Goal: Task Accomplishment & Management: Use online tool/utility

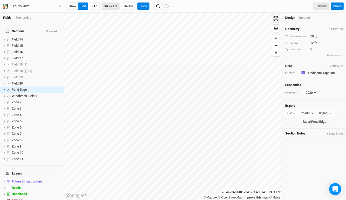
click at [108, 7] on button "Duplicate" at bounding box center [111, 7] width 18 height 8
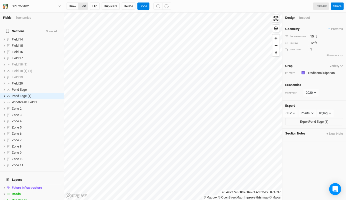
click at [83, 7] on button "edit" at bounding box center [83, 7] width 10 height 8
click at [143, 6] on button "Done" at bounding box center [143, 7] width 12 height 8
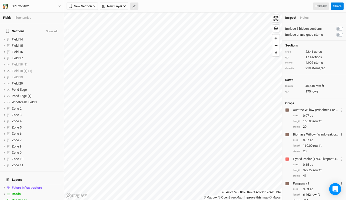
click at [136, 7] on icon "button" at bounding box center [134, 7] width 4 height 4
click at [89, 6] on button "Done" at bounding box center [89, 7] width 12 height 8
drag, startPoint x: 131, startPoint y: 6, endPoint x: 134, endPoint y: 6, distance: 3.0
click at [132, 6] on button "button" at bounding box center [134, 7] width 8 height 8
click at [132, 5] on icon "button" at bounding box center [134, 7] width 4 height 4
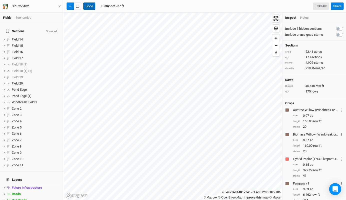
click at [89, 4] on button "Done" at bounding box center [89, 7] width 12 height 8
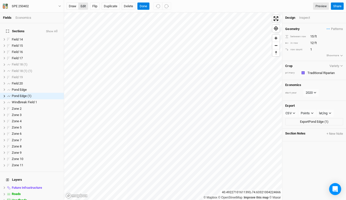
click at [82, 8] on button "edit" at bounding box center [83, 7] width 10 height 8
click at [142, 7] on button "Done" at bounding box center [143, 7] width 12 height 8
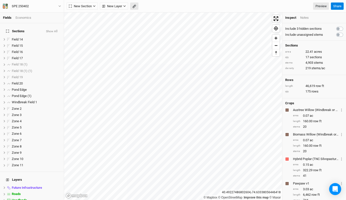
click at [131, 6] on button "button" at bounding box center [134, 7] width 8 height 8
click at [84, 4] on button "Done" at bounding box center [89, 7] width 12 height 8
click at [135, 5] on icon "button" at bounding box center [134, 7] width 4 height 4
click at [86, 6] on button "Done" at bounding box center [89, 7] width 12 height 8
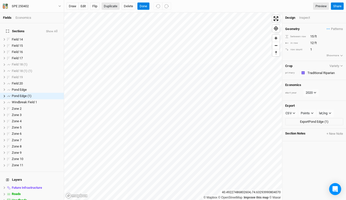
click at [114, 5] on button "Duplicate" at bounding box center [111, 7] width 18 height 8
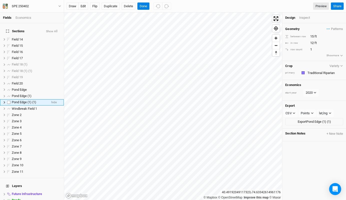
click at [35, 100] on span "Pond Edge (1) (1)" at bounding box center [24, 102] width 25 height 4
click at [84, 6] on button "edit" at bounding box center [83, 7] width 10 height 8
click at [111, 5] on button "Duplicate" at bounding box center [111, 7] width 18 height 8
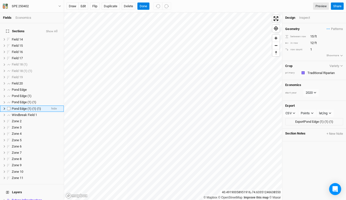
click at [35, 107] on span "Pond Edge (1) (1) (1)" at bounding box center [26, 109] width 29 height 4
click at [83, 6] on button "edit" at bounding box center [83, 7] width 10 height 8
click at [306, 17] on div "Inspect" at bounding box center [308, 18] width 18 height 5
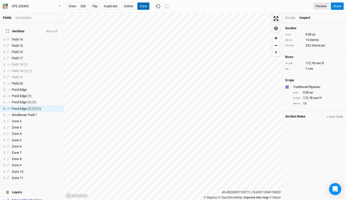
click at [140, 5] on button "Done" at bounding box center [143, 7] width 12 height 8
click at [144, 9] on button "Done" at bounding box center [143, 7] width 12 height 8
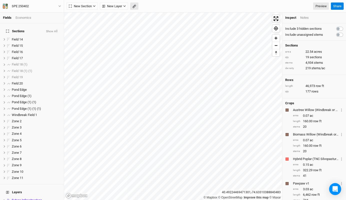
click at [135, 7] on icon "button" at bounding box center [134, 7] width 4 height 4
click at [91, 6] on button "Done" at bounding box center [89, 7] width 12 height 8
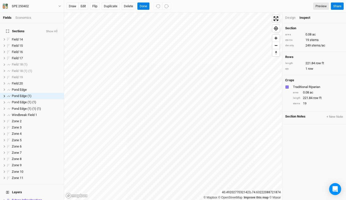
click at [292, 18] on div "Design" at bounding box center [290, 18] width 10 height 5
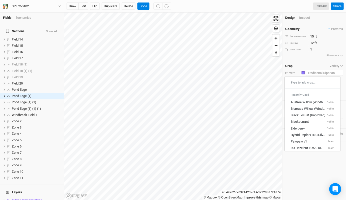
click at [328, 72] on input "text" at bounding box center [324, 73] width 37 height 6
click at [307, 139] on div "Pawpaw v1" at bounding box center [299, 141] width 16 height 5
type input "20"
type input "10"
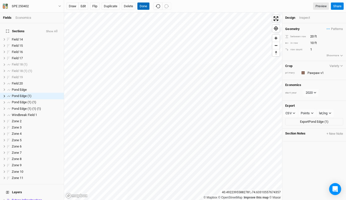
click at [142, 5] on button "Done" at bounding box center [143, 7] width 12 height 8
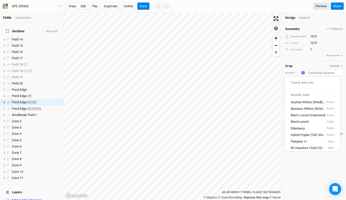
click at [308, 73] on input "text" at bounding box center [324, 73] width 37 height 6
click at [303, 139] on div "Pawpaw v1" at bounding box center [299, 141] width 16 height 5
type input "20"
type input "10"
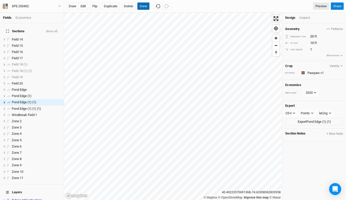
click at [143, 3] on button "Done" at bounding box center [143, 7] width 12 height 8
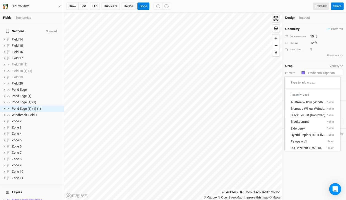
click at [319, 72] on input "text" at bounding box center [324, 73] width 37 height 6
click at [304, 139] on div "Pawpaw v1" at bounding box center [299, 141] width 16 height 5
type input "20"
type input "10"
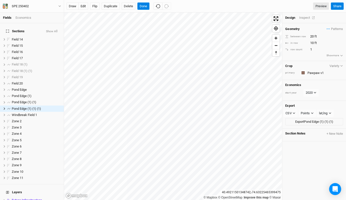
click at [303, 19] on div "Inspect" at bounding box center [308, 18] width 18 height 5
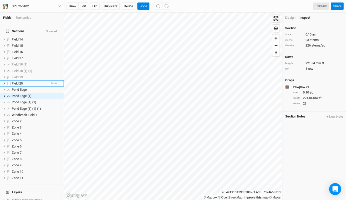
click at [9, 80] on label at bounding box center [9, 83] width 6 height 6
click at [9, 82] on input "checkbox" at bounding box center [8, 83] width 3 height 3
checkbox input "true"
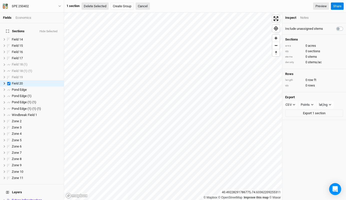
click at [96, 6] on button "Delete Selected" at bounding box center [95, 7] width 27 height 8
click at [154, 8] on button "Confirm" at bounding box center [151, 7] width 16 height 8
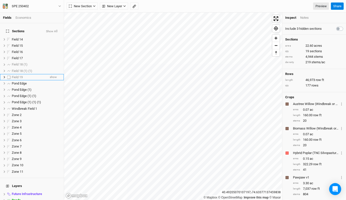
click at [9, 74] on label at bounding box center [9, 77] width 6 height 6
click at [9, 76] on input "checkbox" at bounding box center [8, 77] width 3 height 3
checkbox input "true"
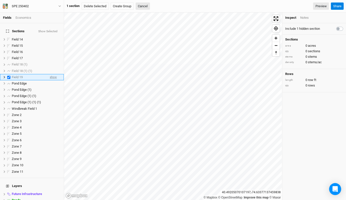
click at [52, 74] on span "show" at bounding box center [53, 77] width 7 height 6
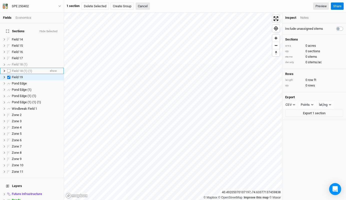
click at [9, 68] on label at bounding box center [9, 71] width 6 height 6
click at [9, 69] on input "checkbox" at bounding box center [8, 70] width 3 height 3
checkbox input "true"
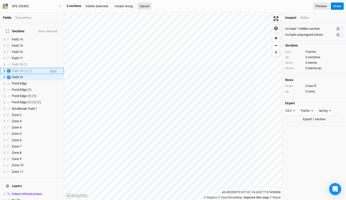
click at [50, 68] on span "show" at bounding box center [53, 71] width 7 height 6
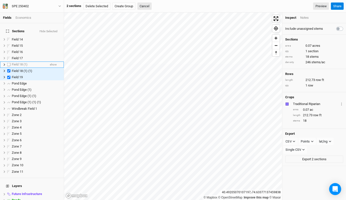
click at [7, 62] on label at bounding box center [9, 65] width 6 height 6
click at [7, 63] on input "checkbox" at bounding box center [8, 64] width 3 height 3
checkbox input "true"
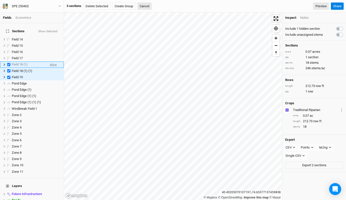
click at [51, 62] on span "show" at bounding box center [53, 65] width 7 height 6
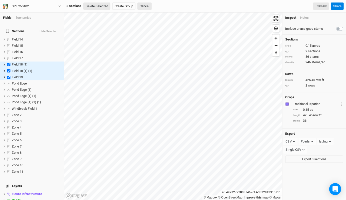
click at [99, 9] on button "Delete Selected" at bounding box center [96, 7] width 27 height 8
click at [156, 5] on button "Confirm" at bounding box center [153, 7] width 16 height 8
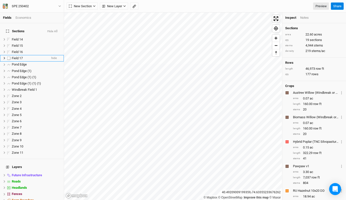
click at [8, 55] on label at bounding box center [9, 58] width 6 height 6
click at [8, 57] on input "checkbox" at bounding box center [8, 58] width 3 height 3
checkbox input "true"
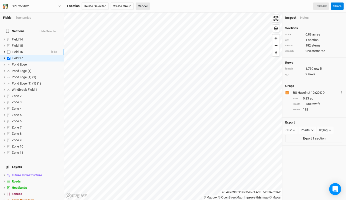
click at [9, 49] on label at bounding box center [9, 52] width 6 height 6
click at [9, 50] on input "checkbox" at bounding box center [8, 51] width 3 height 3
checkbox input "true"
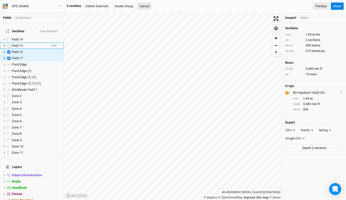
click at [10, 43] on label at bounding box center [9, 46] width 6 height 6
click at [10, 44] on input "checkbox" at bounding box center [8, 45] width 3 height 3
checkbox input "true"
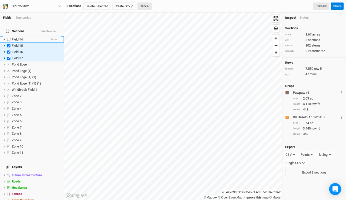
click at [9, 37] on label at bounding box center [9, 39] width 6 height 6
click at [9, 38] on input "checkbox" at bounding box center [8, 39] width 3 height 3
checkbox input "true"
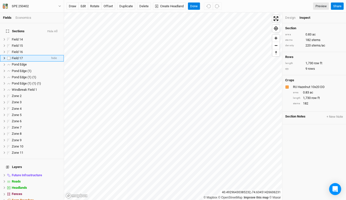
click at [21, 56] on span "Field 17" at bounding box center [17, 58] width 11 height 4
type input "Zone 1"
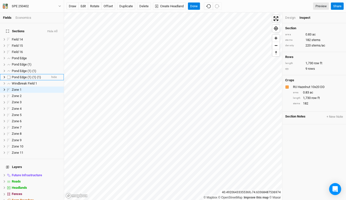
click at [26, 75] on span "Pond Edge (1) (1) (1)" at bounding box center [26, 77] width 29 height 4
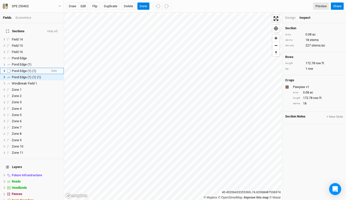
click at [33, 69] on span "Pond Edge (1) (1)" at bounding box center [24, 71] width 25 height 4
click at [29, 63] on span "Pond Edge (1)" at bounding box center [22, 65] width 20 height 4
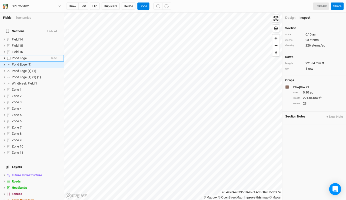
click at [23, 56] on span "Pond Edge" at bounding box center [19, 58] width 15 height 4
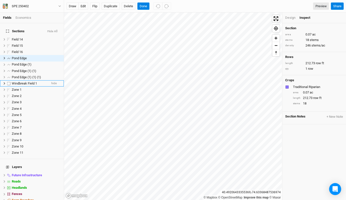
click at [27, 82] on span "Windbreak Field 1" at bounding box center [24, 84] width 25 height 4
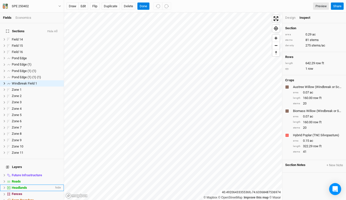
click at [20, 186] on span "Headlands" at bounding box center [19, 188] width 15 height 4
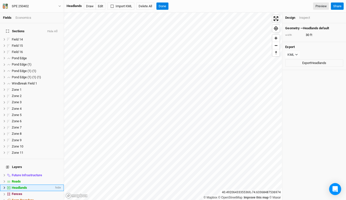
click at [4, 186] on icon at bounding box center [4, 187] width 3 height 3
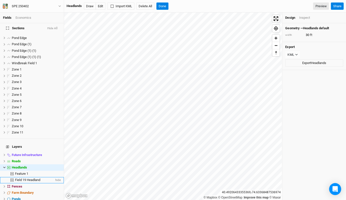
click at [27, 178] on span "Field 19 Headland" at bounding box center [27, 180] width 25 height 4
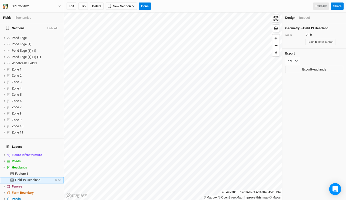
click at [8, 179] on span at bounding box center [9, 180] width 12 height 3
click at [97, 4] on button "Delete" at bounding box center [97, 7] width 14 height 8
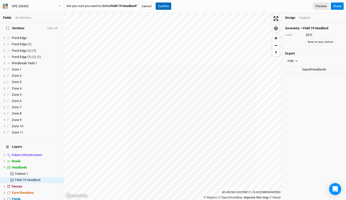
click at [167, 7] on button "Confirm" at bounding box center [164, 7] width 16 height 8
type input "30"
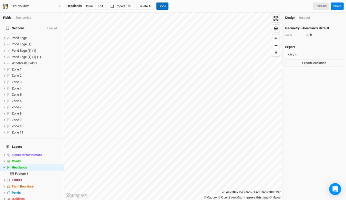
click at [162, 4] on button "Done" at bounding box center [162, 7] width 12 height 8
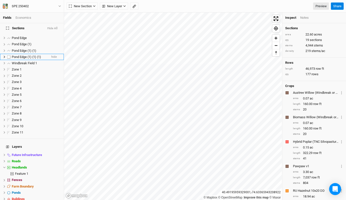
click at [24, 55] on span "Pond Edge (1) (1) (1)" at bounding box center [26, 57] width 29 height 4
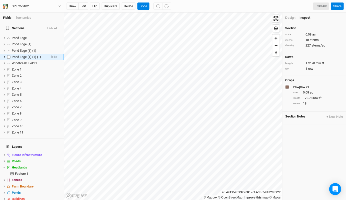
scroll to position [0, 0]
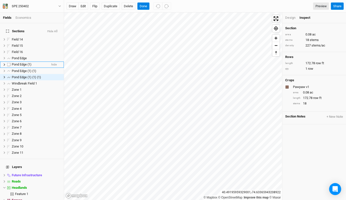
click at [26, 63] on span "Pond Edge (1)" at bounding box center [22, 65] width 20 height 4
click at [34, 62] on input "Pond Edge (1)" at bounding box center [28, 64] width 34 height 5
drag, startPoint x: 34, startPoint y: 62, endPoint x: 3, endPoint y: 63, distance: 30.8
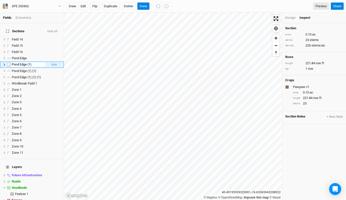
click at [3, 63] on li "Pond Edge (1) hide" at bounding box center [32, 65] width 64 height 6
type input "P"
type input "Pawpaw 1"
click at [38, 56] on div "Pawpaw 1" at bounding box center [30, 58] width 36 height 4
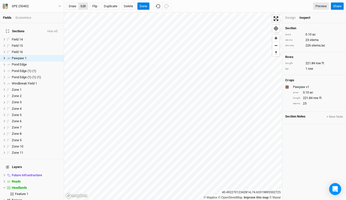
click at [85, 7] on button "edit" at bounding box center [83, 7] width 10 height 8
click at [22, 186] on span "Headlands" at bounding box center [19, 188] width 15 height 4
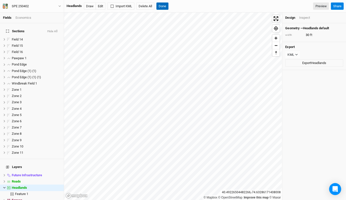
click at [163, 5] on button "Done" at bounding box center [162, 7] width 12 height 8
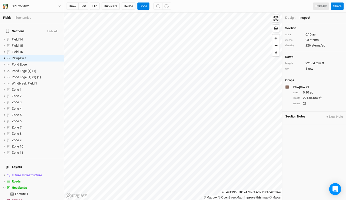
click at [288, 17] on div "Design" at bounding box center [290, 18] width 10 height 5
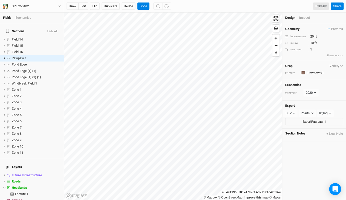
click at [330, 56] on button "Show more" at bounding box center [334, 55] width 17 height 5
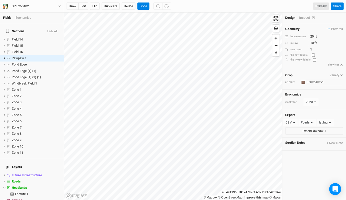
click at [306, 18] on div "Inspect" at bounding box center [308, 18] width 18 height 5
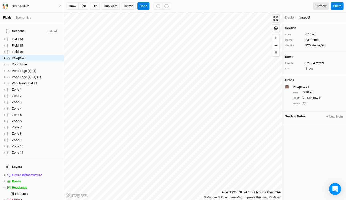
click at [295, 17] on li "Design" at bounding box center [292, 18] width 14 height 5
click at [292, 18] on div "Design" at bounding box center [290, 18] width 10 height 5
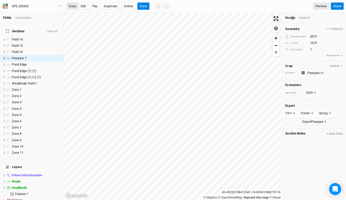
click at [74, 9] on button "draw" at bounding box center [73, 7] width 12 height 8
click at [147, 6] on button "Cancel" at bounding box center [144, 7] width 14 height 8
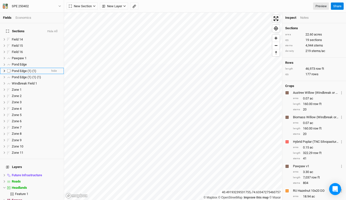
click at [26, 70] on li "Pond Edge (1) (1) hide" at bounding box center [32, 71] width 64 height 6
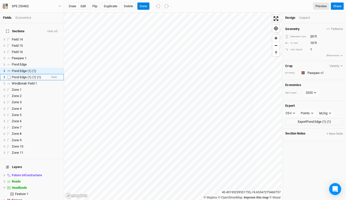
click at [27, 75] on span "Pond Edge (1) (1) (1)" at bounding box center [26, 77] width 29 height 4
click at [76, 6] on button "draw" at bounding box center [73, 7] width 12 height 8
click at [146, 7] on button "Done" at bounding box center [143, 7] width 12 height 8
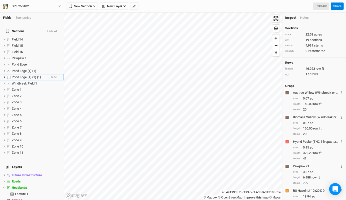
click at [26, 75] on span "Pond Edge (1) (1) (1)" at bounding box center [26, 77] width 29 height 4
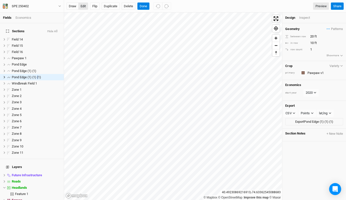
click at [81, 6] on button "edit" at bounding box center [83, 7] width 10 height 8
click at [130, 5] on button "Delete" at bounding box center [129, 7] width 14 height 8
click at [171, 7] on button "Confirm" at bounding box center [168, 7] width 16 height 8
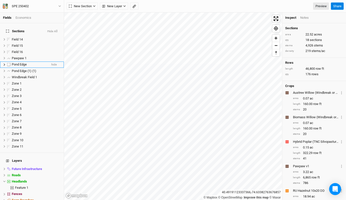
click at [25, 63] on span "Pond Edge" at bounding box center [19, 65] width 15 height 4
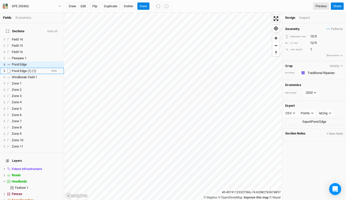
click at [25, 69] on span "Pond Edge (1) (1)" at bounding box center [24, 71] width 25 height 4
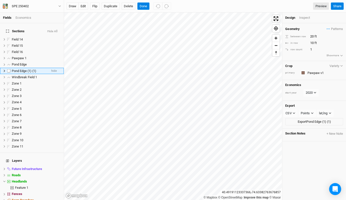
click at [30, 69] on span "Pond Edge (1) (1)" at bounding box center [24, 71] width 25 height 4
type input "Pawpaw 2"
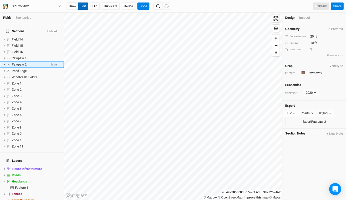
click at [85, 7] on button "edit" at bounding box center [83, 7] width 10 height 8
click at [110, 7] on button "Duplicate" at bounding box center [111, 7] width 18 height 8
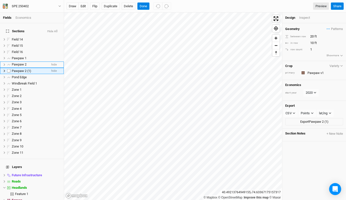
click at [27, 68] on li "Pawpaw 2 (1) hide" at bounding box center [32, 71] width 64 height 6
click at [86, 5] on button "edit" at bounding box center [83, 7] width 10 height 8
click at [20, 69] on span "Pawpaw 2 (1)" at bounding box center [22, 71] width 20 height 4
click at [82, 8] on button "edit" at bounding box center [83, 7] width 10 height 8
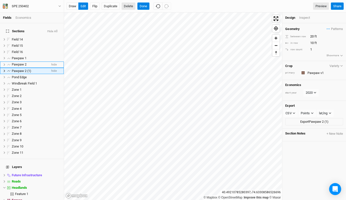
click at [127, 4] on button "Delete" at bounding box center [129, 7] width 14 height 8
click at [157, 7] on button "Confirm" at bounding box center [158, 7] width 16 height 8
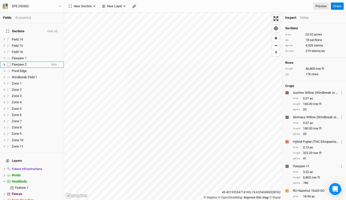
click at [17, 63] on span "Pawpaw 2" at bounding box center [19, 65] width 15 height 4
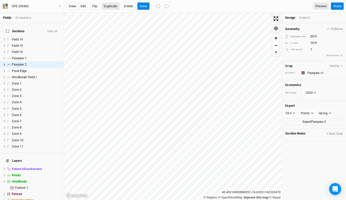
click at [112, 6] on button "Duplicate" at bounding box center [111, 7] width 18 height 8
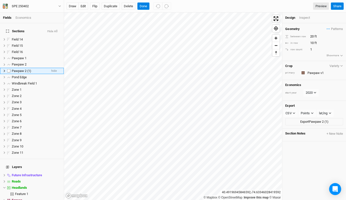
click at [29, 69] on span "Pawpaw 2 (1)" at bounding box center [22, 71] width 20 height 4
click at [87, 6] on button "edit" at bounding box center [83, 7] width 10 height 8
click at [72, 7] on button "draw" at bounding box center [73, 7] width 12 height 8
click at [147, 7] on button "Cancel" at bounding box center [144, 7] width 14 height 8
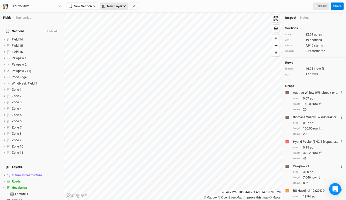
click at [115, 6] on span "New Layer" at bounding box center [112, 6] width 20 height 5
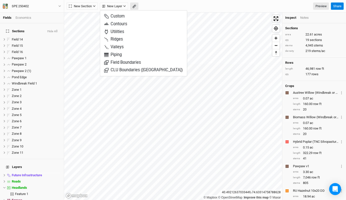
click at [131, 7] on button "button" at bounding box center [134, 7] width 8 height 8
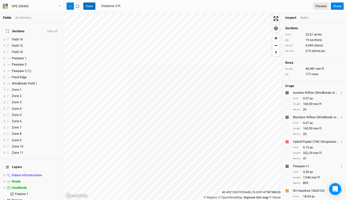
click at [88, 7] on button "Done" at bounding box center [89, 7] width 12 height 8
click at [88, 7] on span "New Section" at bounding box center [80, 6] width 23 height 5
click at [87, 16] on button "Grid" at bounding box center [87, 17] width 40 height 8
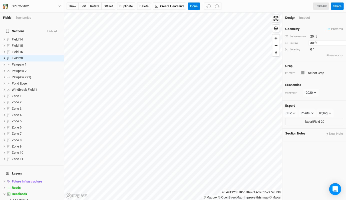
click at [318, 43] on input "30" at bounding box center [331, 43] width 44 height 6
type input "3"
type input "20"
click at [16, 56] on span "Field 20" at bounding box center [17, 58] width 11 height 4
click at [25, 75] on span "Pawpaw 2 (1)" at bounding box center [22, 77] width 20 height 4
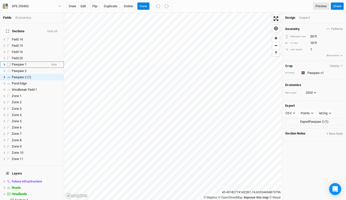
click at [21, 63] on span "Pawpaw 1" at bounding box center [19, 65] width 15 height 4
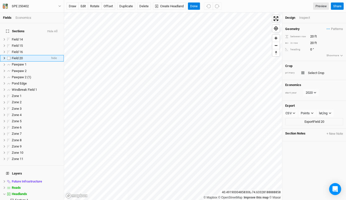
click at [25, 56] on div "Field 20" at bounding box center [30, 58] width 36 height 4
click at [97, 7] on button "rotate" at bounding box center [95, 7] width 14 height 8
type input "276.7"
click at [196, 5] on button "Done" at bounding box center [194, 7] width 12 height 8
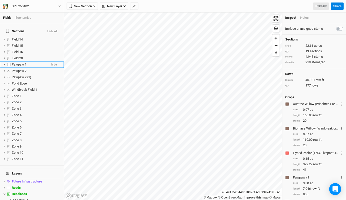
click at [41, 63] on div "Pawpaw 1" at bounding box center [30, 65] width 36 height 4
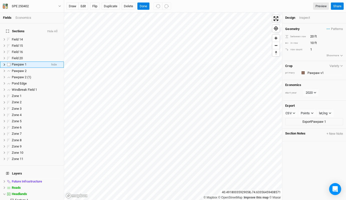
click at [23, 63] on span "Pawpaw 1" at bounding box center [19, 65] width 15 height 4
click at [84, 6] on button "edit" at bounding box center [83, 7] width 10 height 8
click at [33, 69] on div "Pawpaw 2" at bounding box center [30, 71] width 36 height 4
click at [23, 69] on span "Pawpaw 2" at bounding box center [19, 71] width 15 height 4
click at [83, 6] on button "edit" at bounding box center [83, 7] width 10 height 8
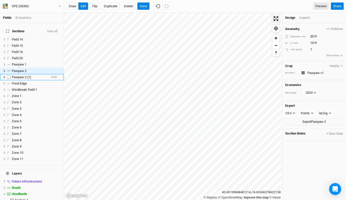
click at [23, 75] on span "Pawpaw 2 (1)" at bounding box center [22, 77] width 20 height 4
click at [82, 9] on button "edit" at bounding box center [83, 7] width 10 height 8
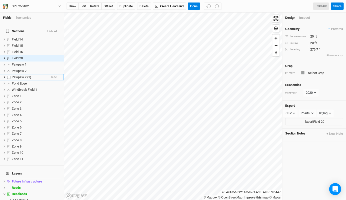
click at [45, 74] on li "Pawpaw 2 (1) hide" at bounding box center [32, 77] width 64 height 6
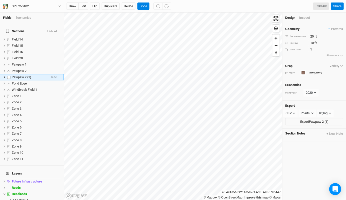
click at [31, 75] on span "Pawpaw 2 (1)" at bounding box center [22, 77] width 20 height 4
click at [32, 75] on input "Pawpaw 2 (1)" at bounding box center [28, 77] width 34 height 5
type input "Pawpaw 3"
click at [114, 6] on button "Duplicate" at bounding box center [111, 7] width 18 height 8
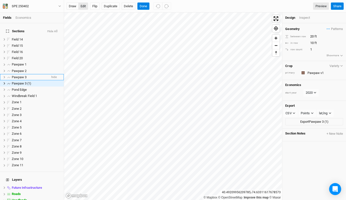
click at [84, 6] on button "edit" at bounding box center [83, 7] width 10 height 8
click at [34, 82] on div "Pawpaw 3 (1)" at bounding box center [30, 84] width 36 height 4
click at [34, 81] on input "Pawpaw 3 (1)" at bounding box center [28, 83] width 34 height 5
type input "Pawpaw 4"
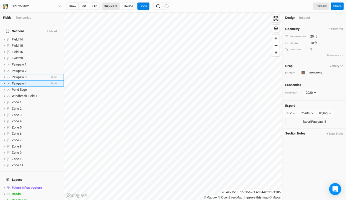
click at [110, 6] on button "Duplicate" at bounding box center [111, 7] width 18 height 8
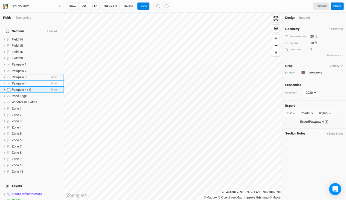
click at [29, 88] on span "Pawpaw 4 (1)" at bounding box center [22, 90] width 20 height 4
click at [83, 6] on button "edit" at bounding box center [83, 7] width 10 height 8
click at [141, 8] on button "Done" at bounding box center [143, 7] width 12 height 8
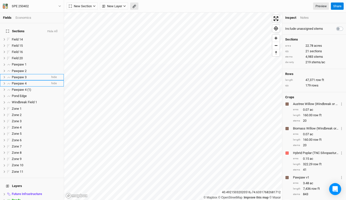
click at [136, 6] on icon "button" at bounding box center [134, 7] width 4 height 4
click at [134, 6] on icon "button" at bounding box center [134, 6] width 2 height 2
click at [91, 7] on button "Done" at bounding box center [89, 7] width 12 height 8
click at [134, 8] on rect "button" at bounding box center [133, 7] width 3 height 4
click at [92, 8] on button "Done" at bounding box center [89, 7] width 12 height 8
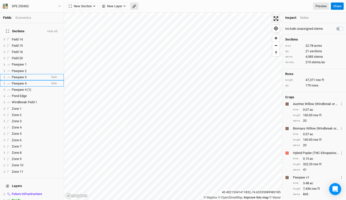
click at [132, 7] on rect "button" at bounding box center [133, 7] width 3 height 4
click at [90, 8] on button "Done" at bounding box center [89, 7] width 12 height 8
click at [133, 6] on icon "button" at bounding box center [134, 7] width 4 height 4
click at [89, 7] on button "Done" at bounding box center [89, 7] width 12 height 8
click at [30, 56] on div "Field 20" at bounding box center [30, 58] width 36 height 4
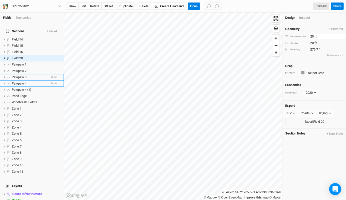
click at [313, 36] on input "20" at bounding box center [331, 37] width 44 height 6
type input "2"
type input "10"
click at [314, 43] on input "20" at bounding box center [331, 43] width 44 height 6
type input "2"
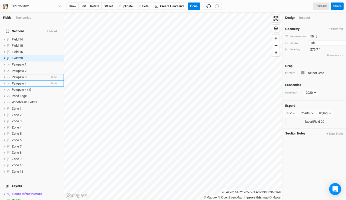
type input "10"
click at [194, 9] on button "Done" at bounding box center [194, 7] width 12 height 8
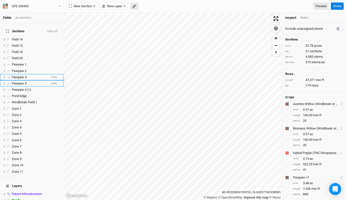
click at [135, 5] on icon "button" at bounding box center [134, 7] width 4 height 4
click at [86, 5] on button "Done" at bounding box center [89, 7] width 12 height 8
click at [39, 63] on li "Pawpaw 1 hide" at bounding box center [32, 65] width 64 height 6
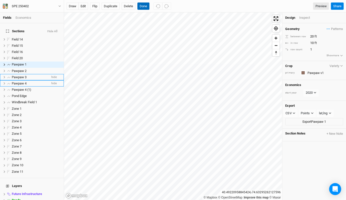
click at [142, 4] on button "Done" at bounding box center [143, 7] width 12 height 8
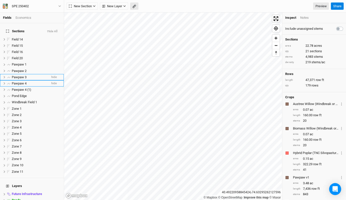
click at [132, 5] on icon "button" at bounding box center [134, 7] width 4 height 4
click at [88, 7] on button "Done" at bounding box center [89, 7] width 12 height 8
click at [132, 5] on button "button" at bounding box center [134, 7] width 8 height 8
click at [87, 3] on button "Done" at bounding box center [89, 7] width 12 height 8
click at [135, 6] on icon "button" at bounding box center [134, 7] width 4 height 4
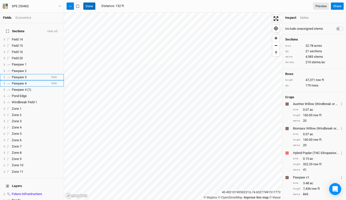
click at [94, 9] on button "Done" at bounding box center [89, 7] width 12 height 8
click at [135, 7] on icon "button" at bounding box center [134, 7] width 4 height 4
click at [89, 6] on button "Done" at bounding box center [89, 7] width 12 height 8
click at [24, 75] on span "Pawpaw 3" at bounding box center [19, 77] width 15 height 4
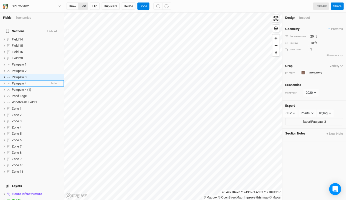
click at [85, 6] on button "edit" at bounding box center [83, 7] width 10 height 8
click at [27, 82] on div "Pawpaw 4" at bounding box center [30, 84] width 36 height 4
click at [83, 7] on button "edit" at bounding box center [83, 7] width 10 height 8
click at [147, 6] on button "Done" at bounding box center [143, 7] width 12 height 8
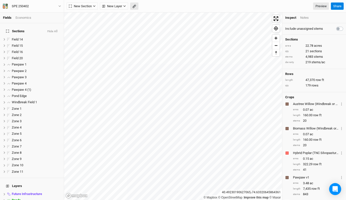
click at [133, 6] on rect "button" at bounding box center [133, 7] width 3 height 4
click at [91, 5] on button "Done" at bounding box center [89, 7] width 12 height 8
click at [134, 7] on rect "button" at bounding box center [133, 7] width 3 height 4
click at [89, 7] on button "Done" at bounding box center [89, 7] width 12 height 8
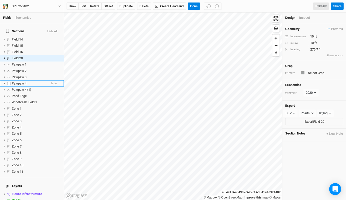
click at [29, 82] on div "Pawpaw 4" at bounding box center [30, 84] width 36 height 4
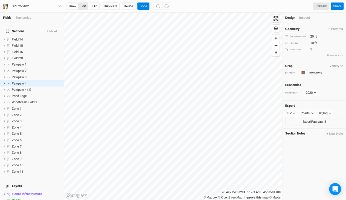
click at [82, 6] on button "edit" at bounding box center [83, 7] width 10 height 8
click at [144, 7] on button "Done" at bounding box center [143, 7] width 12 height 8
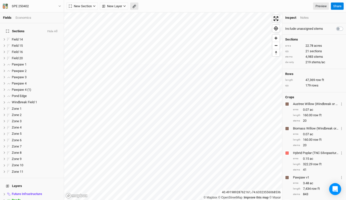
click at [134, 8] on icon "button" at bounding box center [134, 7] width 4 height 4
click at [92, 6] on button "Done" at bounding box center [89, 7] width 12 height 8
click at [131, 6] on button "button" at bounding box center [134, 7] width 8 height 8
click at [86, 5] on button "Done" at bounding box center [89, 7] width 12 height 8
click at [30, 82] on div "Pawpaw 4" at bounding box center [30, 84] width 36 height 4
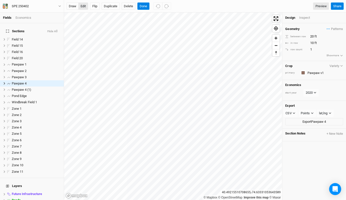
click at [85, 7] on button "edit" at bounding box center [83, 7] width 10 height 8
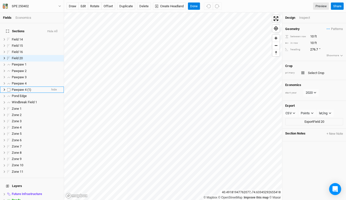
click at [44, 88] on div "Pawpaw 4 (1)" at bounding box center [30, 90] width 36 height 4
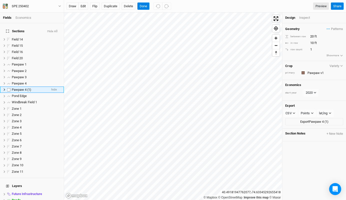
click at [32, 88] on div "Pawpaw 4 (1)" at bounding box center [30, 90] width 36 height 4
click at [32, 88] on input "Pawpaw 4 (1)" at bounding box center [28, 90] width 34 height 5
type input "Pawpaw 5"
click at [82, 5] on button "edit" at bounding box center [83, 7] width 10 height 8
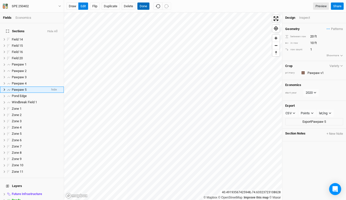
click at [142, 6] on button "Done" at bounding box center [143, 7] width 12 height 8
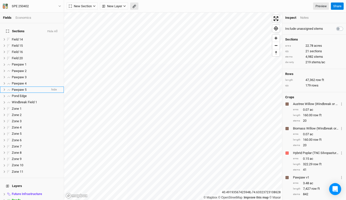
click at [132, 5] on button "button" at bounding box center [134, 7] width 8 height 8
click at [91, 6] on button "Done" at bounding box center [89, 7] width 12 height 8
click at [135, 6] on icon "button" at bounding box center [134, 7] width 4 height 4
click at [90, 4] on button "Done" at bounding box center [89, 7] width 12 height 8
click at [133, 7] on icon "button" at bounding box center [134, 7] width 4 height 4
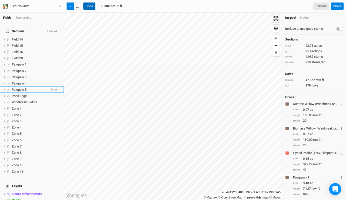
click at [89, 6] on button "Done" at bounding box center [89, 7] width 12 height 8
click at [133, 6] on icon "button" at bounding box center [134, 7] width 4 height 4
click at [88, 7] on button "Done" at bounding box center [89, 7] width 12 height 8
